Goal: Book appointment/travel/reservation

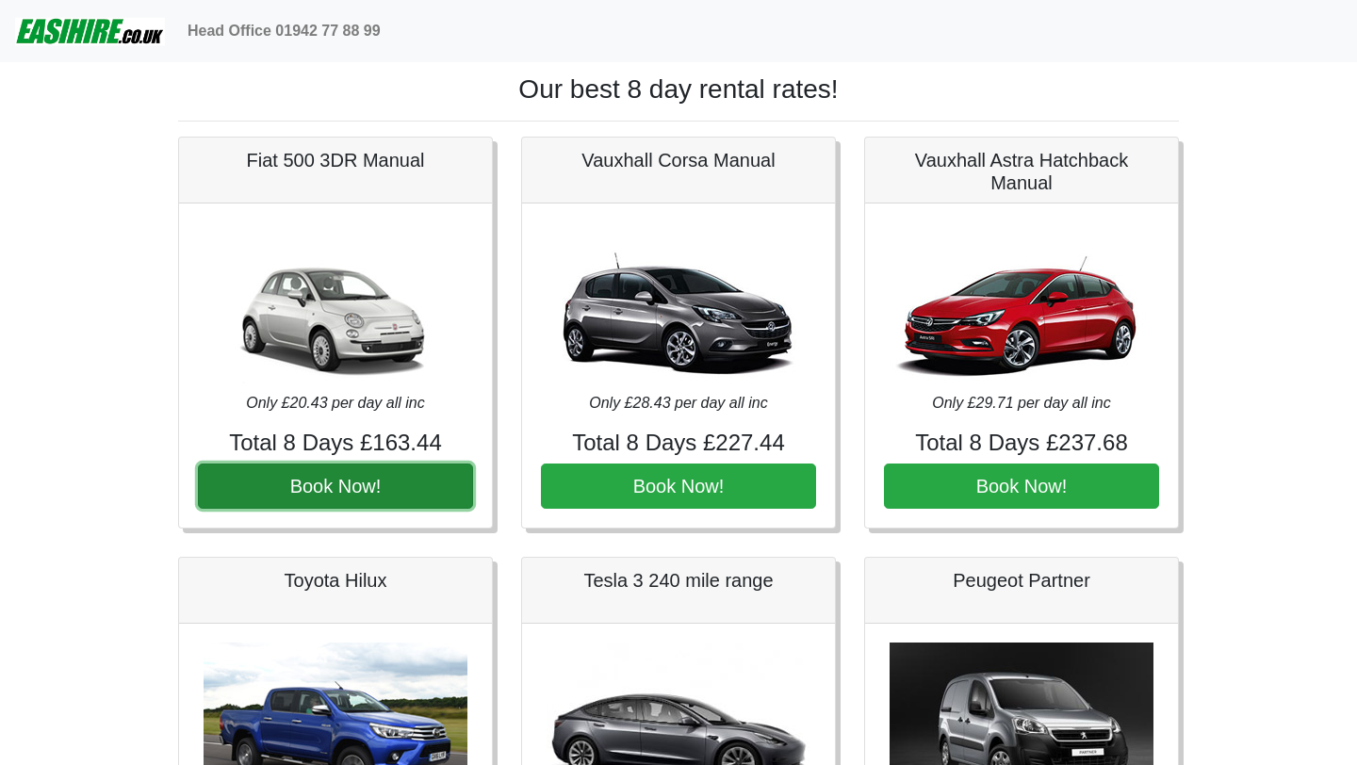
click at [450, 482] on button "Book Now!" at bounding box center [335, 486] width 275 height 45
click at [416, 483] on button "Book Now!" at bounding box center [335, 486] width 275 height 45
